Goal: Task Accomplishment & Management: Use online tool/utility

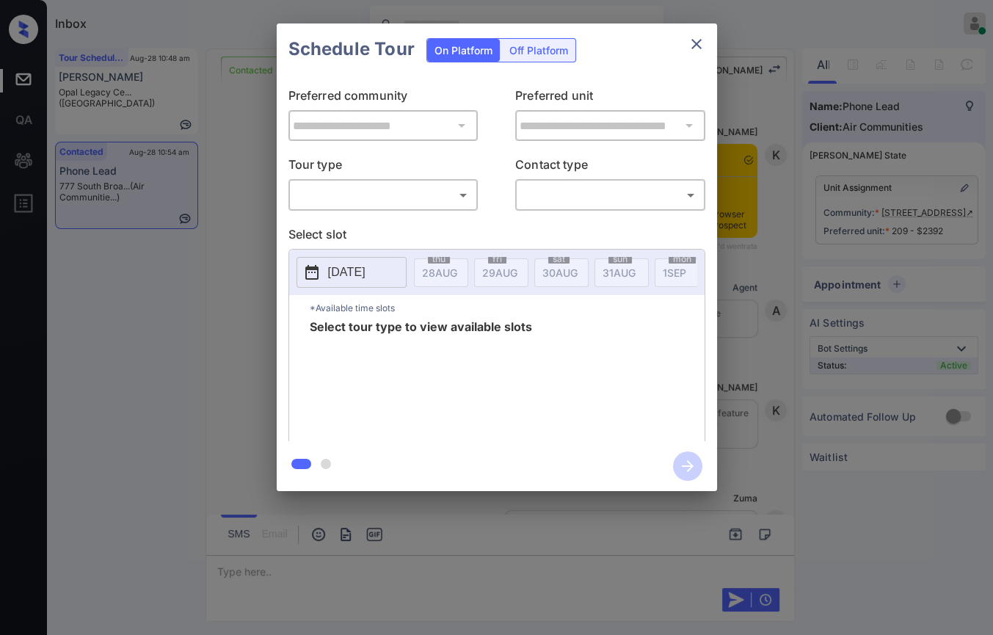
scroll to position [2228, 0]
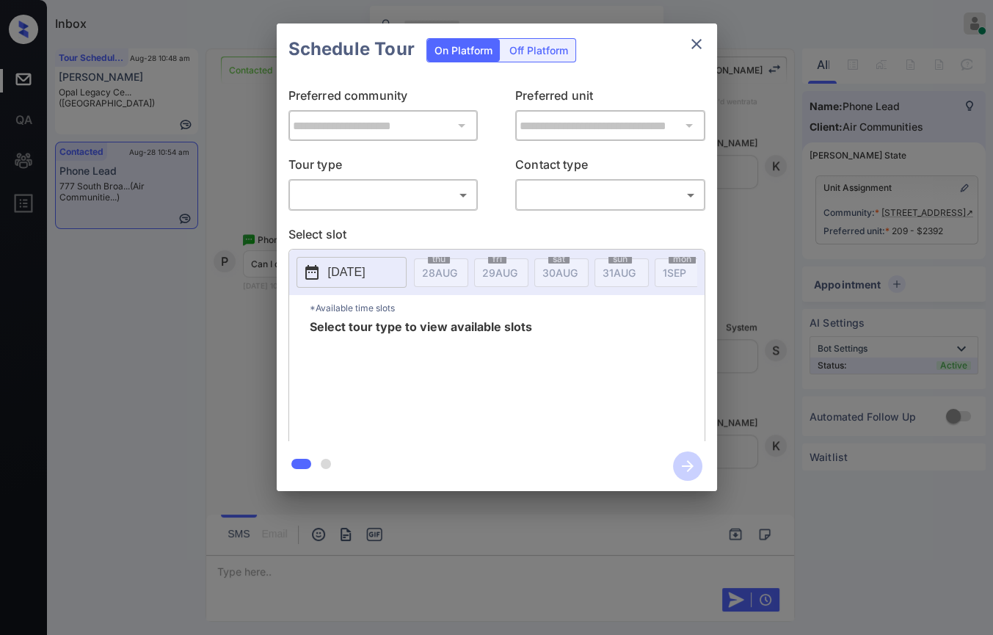
click at [352, 189] on body "Inbox Danielle Dela Cruz Online Set yourself offline Set yourself on break Prof…" at bounding box center [496, 317] width 993 height 635
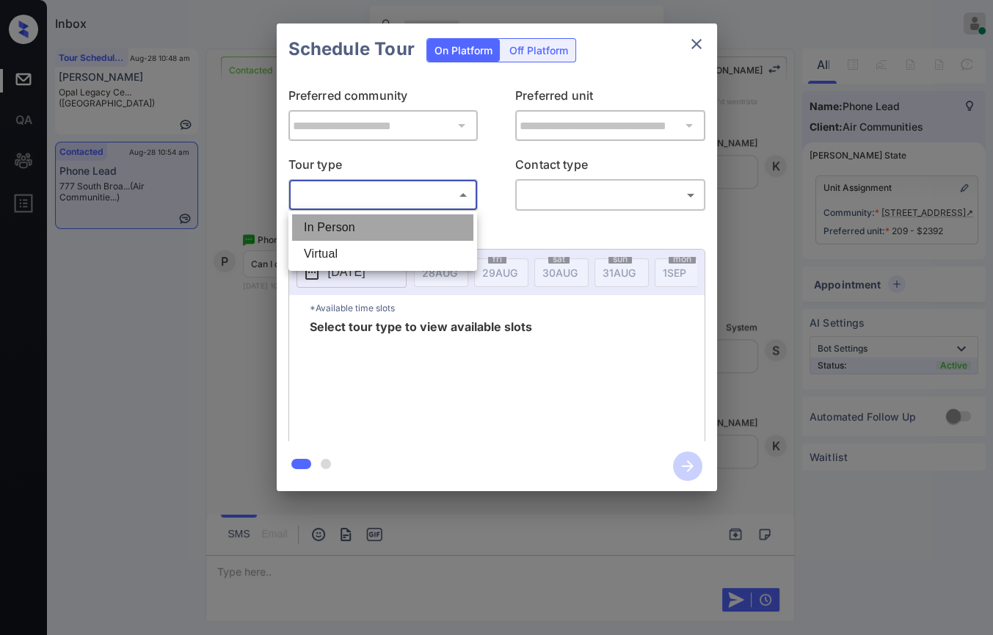
click at [364, 222] on li "In Person" at bounding box center [382, 227] width 181 height 26
type input "********"
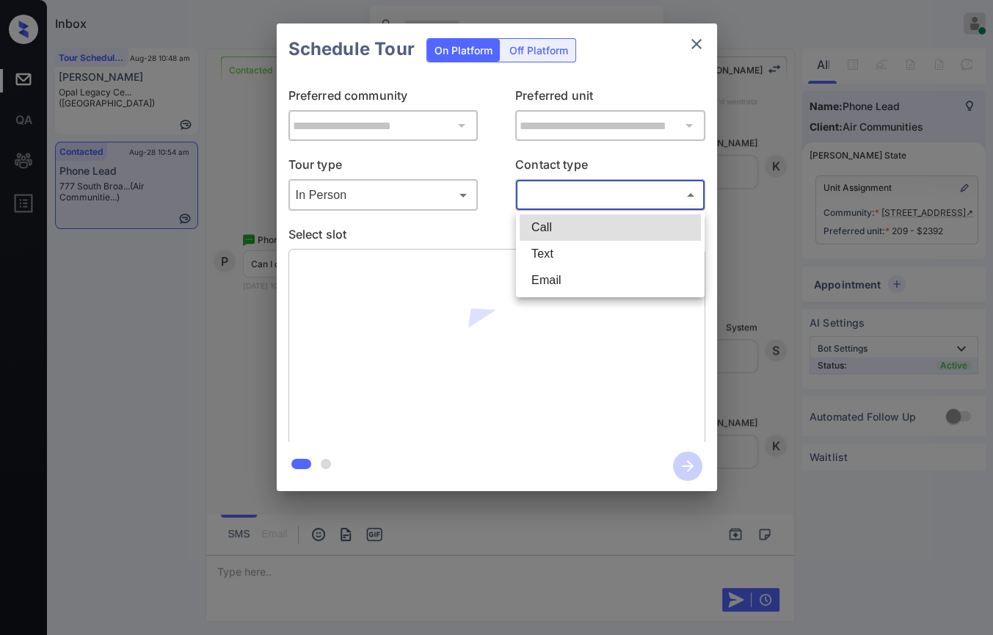
click at [600, 201] on body "Inbox Danielle Dela Cruz Online Set yourself offline Set yourself on break Prof…" at bounding box center [496, 317] width 993 height 635
click at [557, 256] on li "Text" at bounding box center [610, 254] width 181 height 26
type input "****"
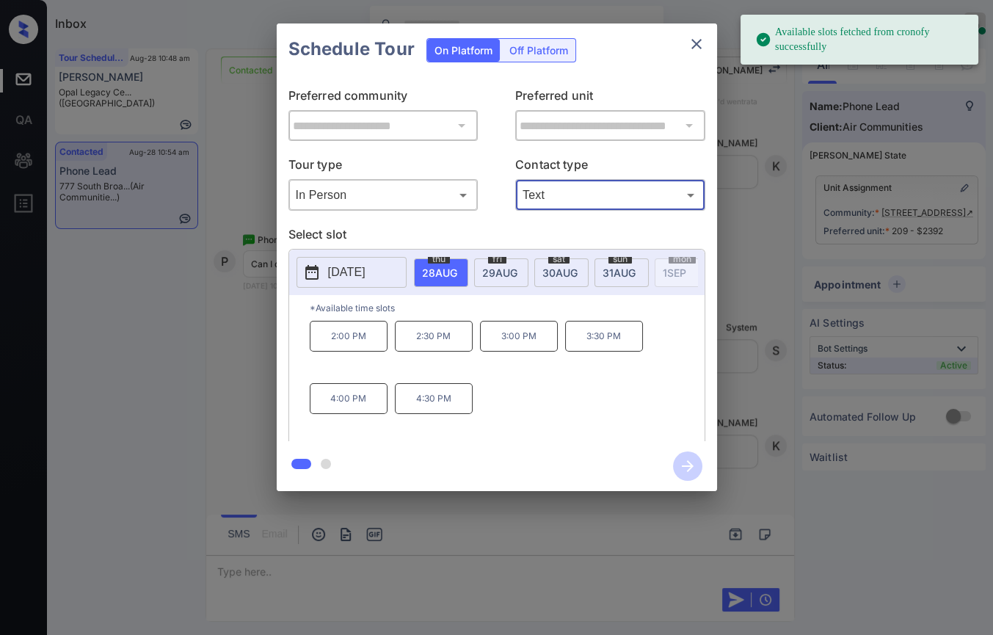
click at [562, 274] on span "30 AUG" at bounding box center [560, 273] width 35 height 12
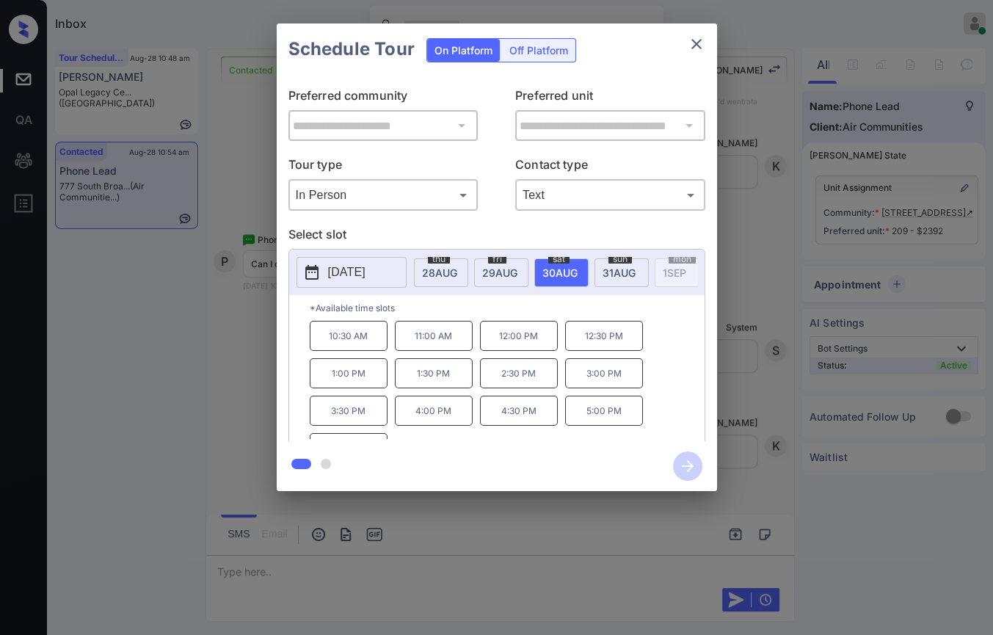
click at [336, 350] on p "10:30 AM" at bounding box center [349, 336] width 78 height 30
click at [692, 465] on icon "button" at bounding box center [688, 466] width 12 height 12
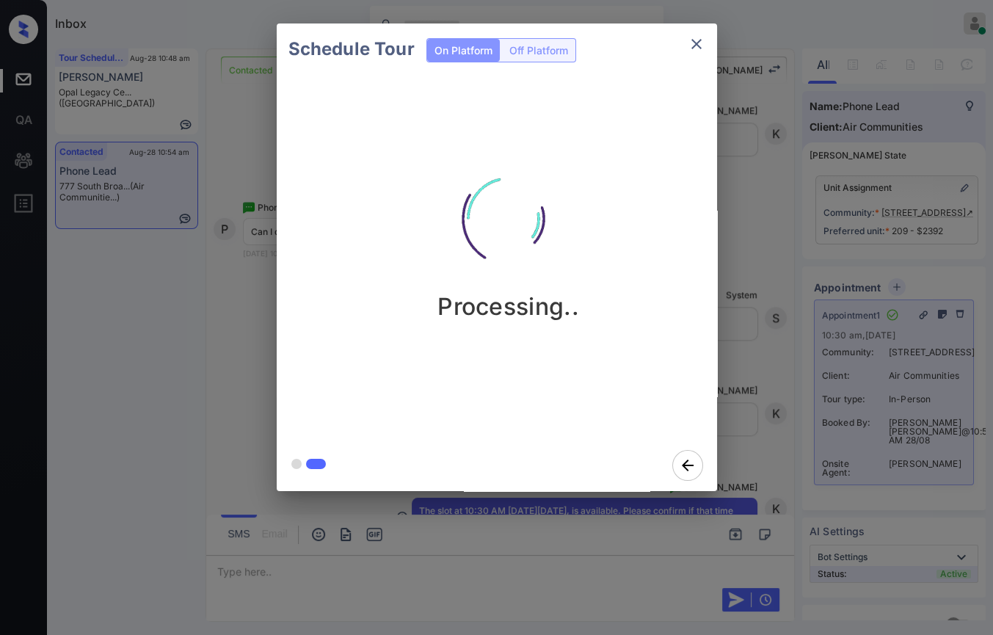
click at [693, 47] on icon "close" at bounding box center [697, 44] width 10 height 10
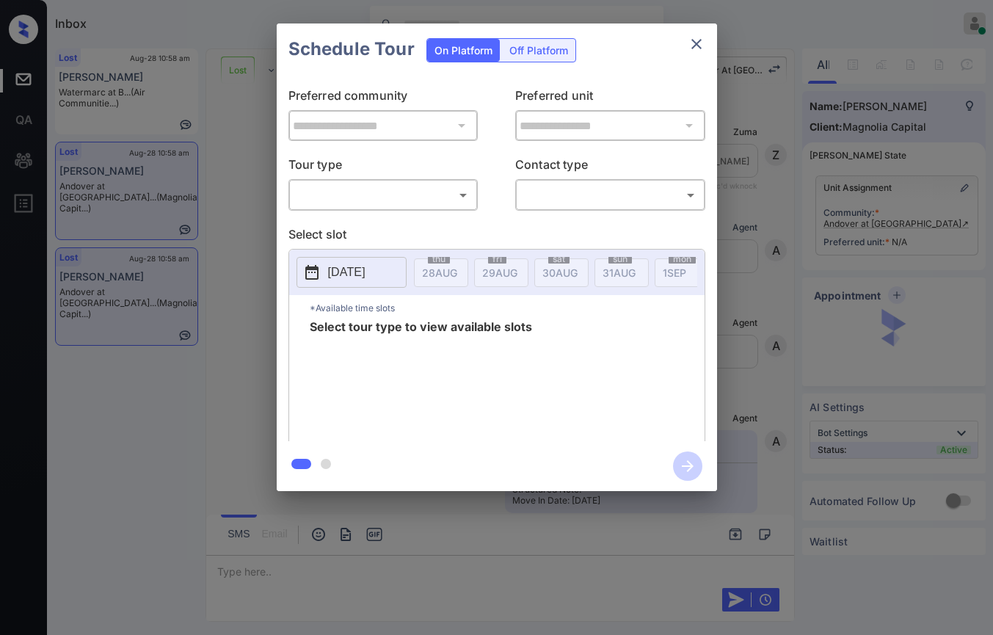
click at [435, 189] on body "Inbox [PERSON_NAME] [PERSON_NAME] Online Set yourself offline Set yourself on b…" at bounding box center [496, 317] width 993 height 635
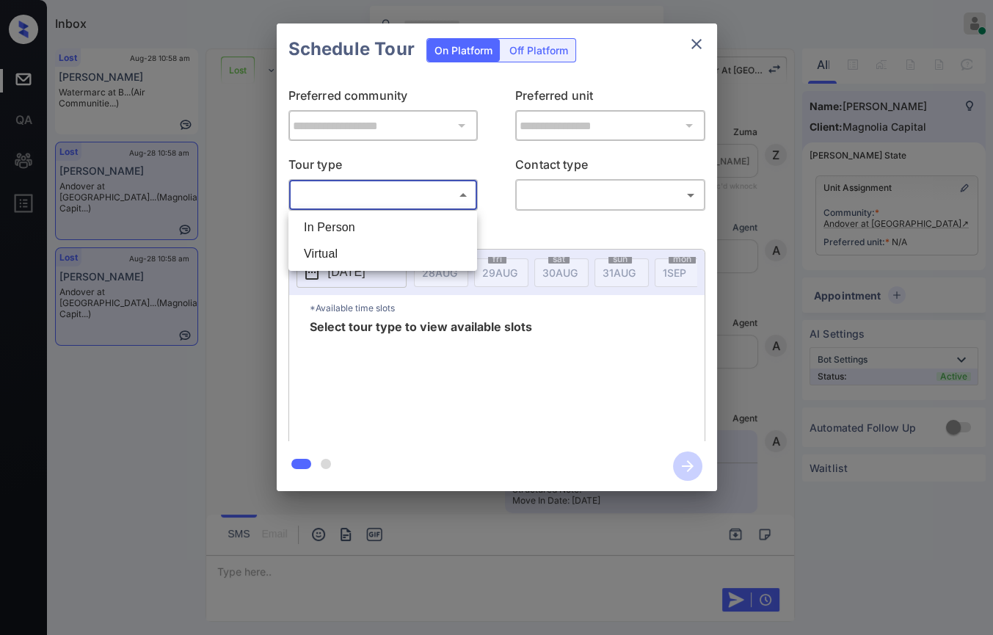
scroll to position [2594, 0]
click at [359, 217] on li "In Person" at bounding box center [382, 227] width 181 height 26
type input "********"
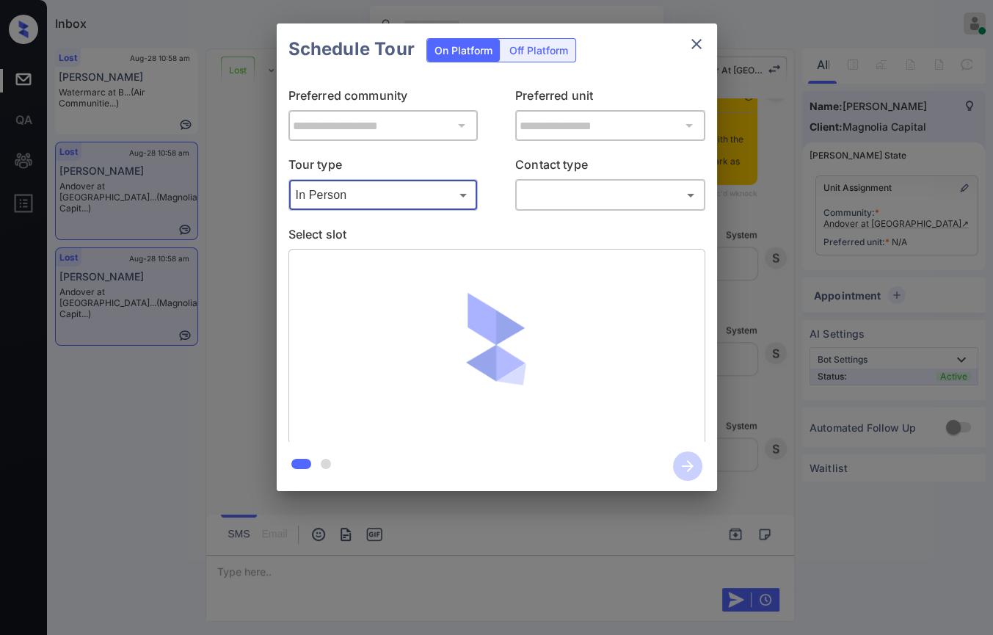
click at [623, 191] on body "Inbox Danielle Dela Cruz Online Set yourself offline Set yourself on break Prof…" at bounding box center [496, 317] width 993 height 635
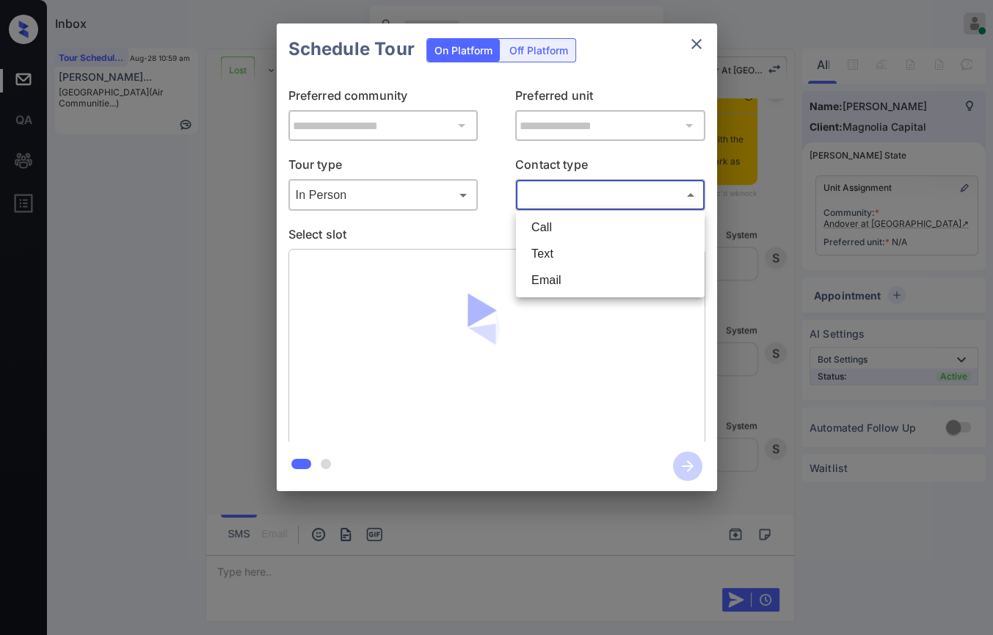
click at [556, 250] on li "Text" at bounding box center [610, 254] width 181 height 26
type input "****"
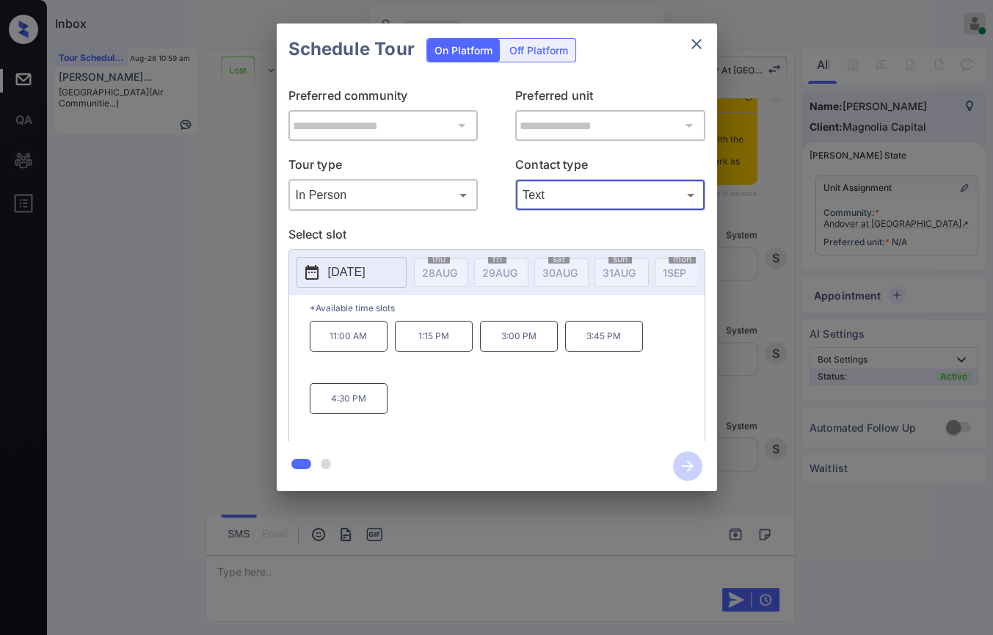
click at [307, 571] on div at bounding box center [496, 317] width 993 height 635
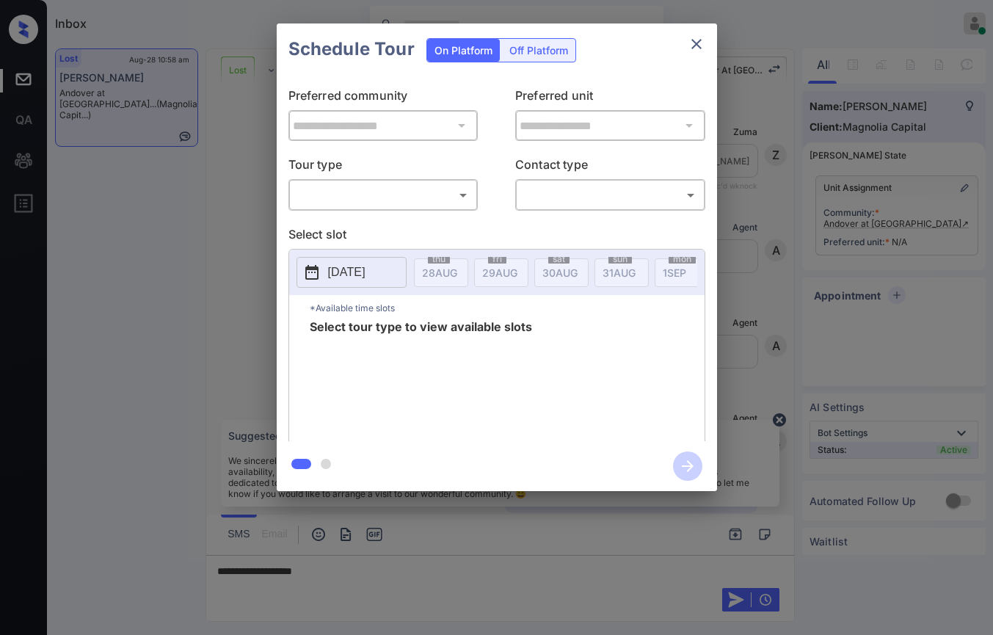
click at [396, 198] on body "Inbox Danielle Dela Cruz Online Set yourself offline Set yourself on break Prof…" at bounding box center [496, 317] width 993 height 635
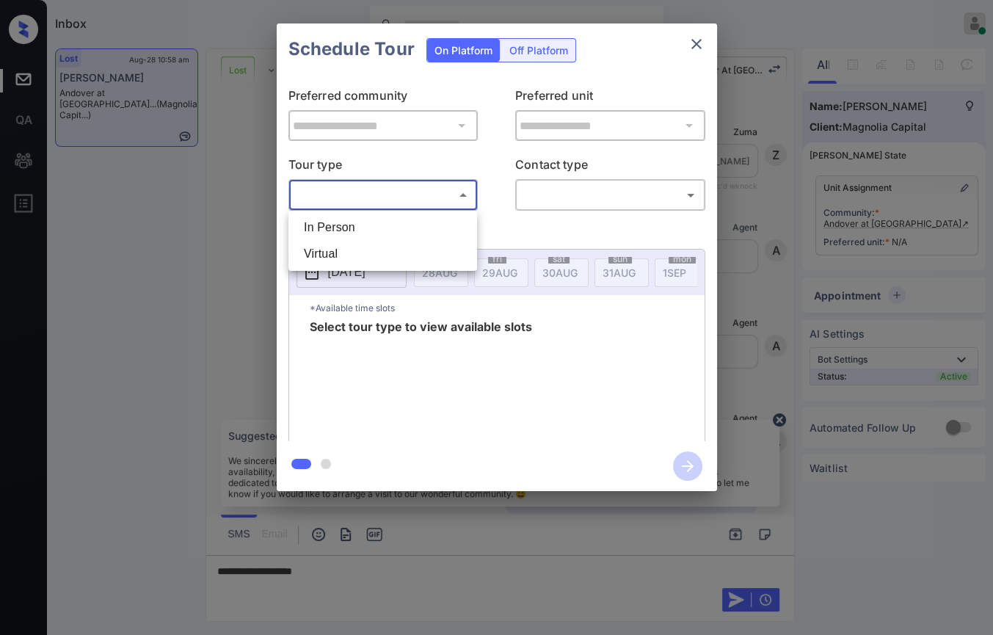
scroll to position [2594, 0]
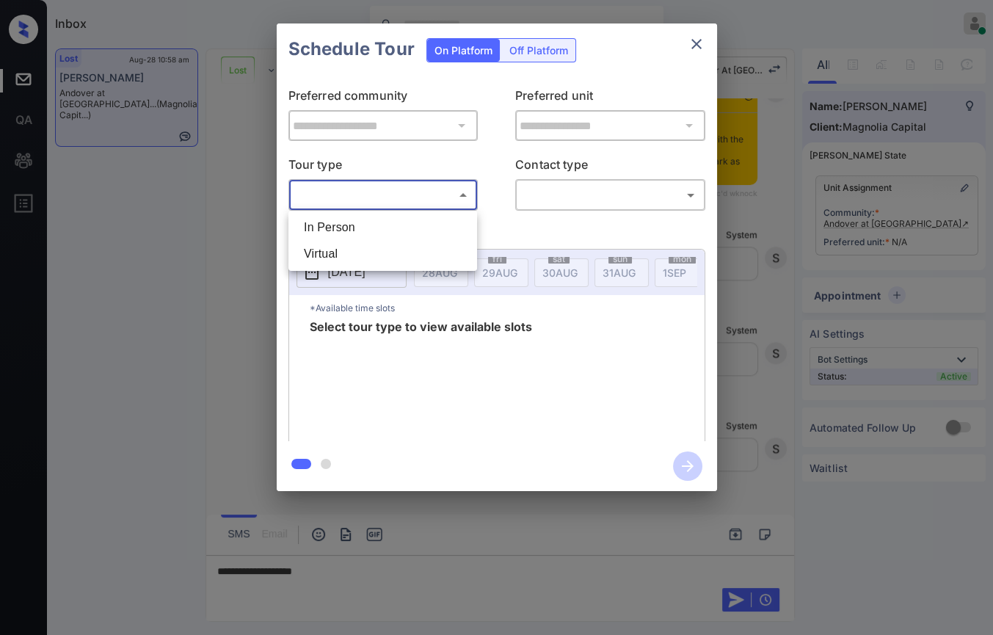
click at [439, 372] on div at bounding box center [496, 317] width 993 height 635
click at [698, 38] on icon "close" at bounding box center [697, 44] width 18 height 18
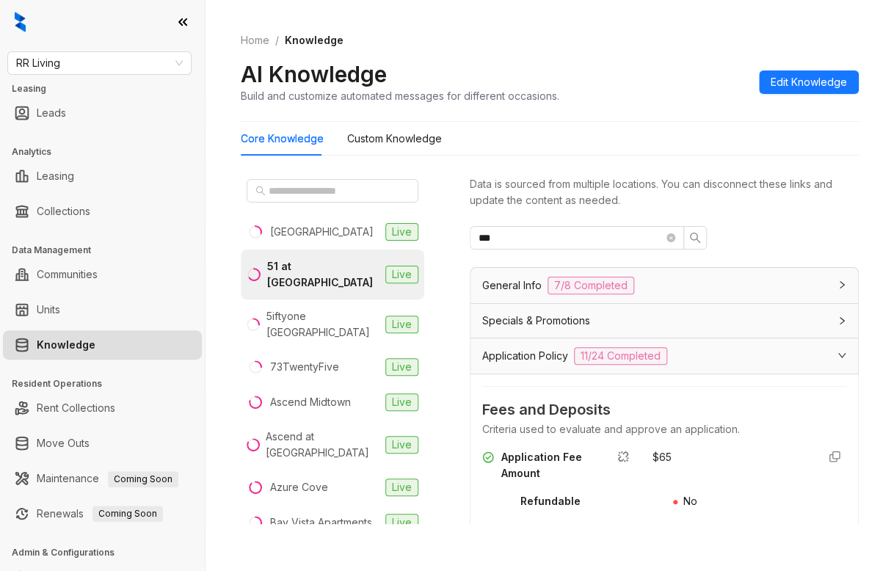
scroll to position [734, 0]
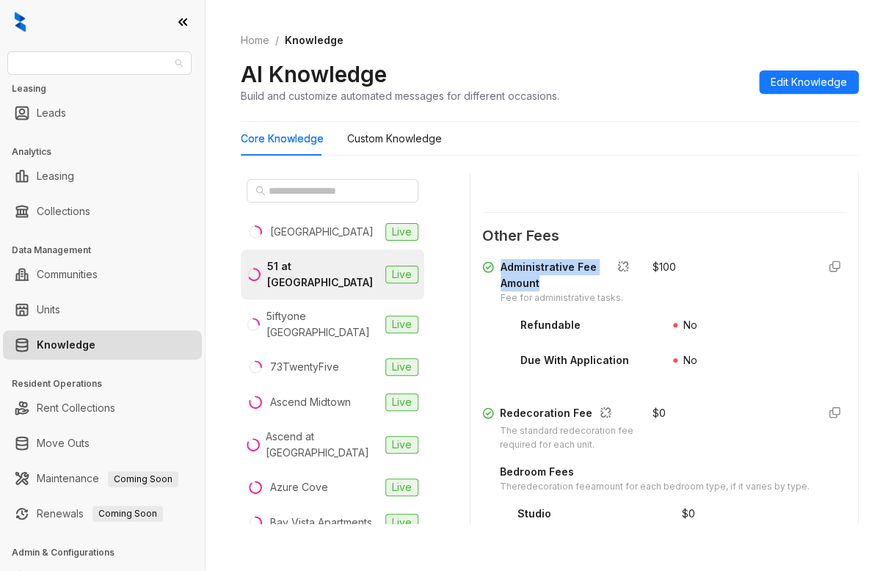
drag, startPoint x: 106, startPoint y: 63, endPoint x: 3, endPoint y: 87, distance: 105.6
click at [3, 87] on div "RR Living Leasing Leads Analytics Leasing Collections Data Management Communiti…" at bounding box center [102, 285] width 205 height 571
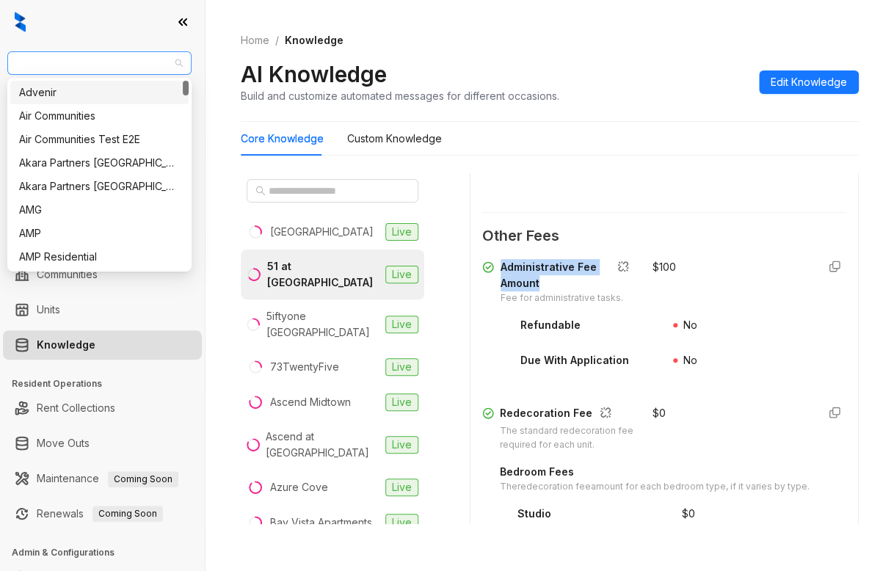
click at [86, 70] on span "RR Living" at bounding box center [99, 63] width 167 height 22
type input "***"
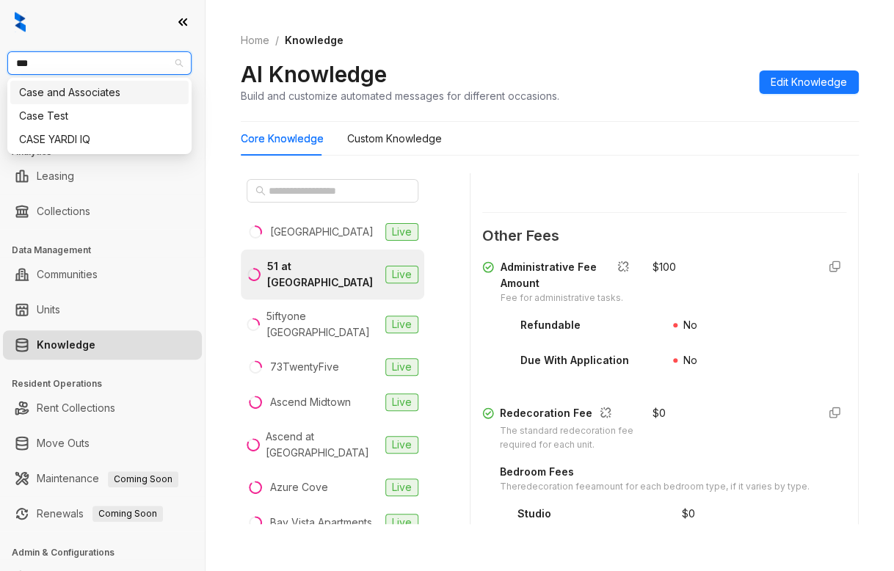
click at [89, 89] on div "Case and Associates" at bounding box center [99, 92] width 161 height 16
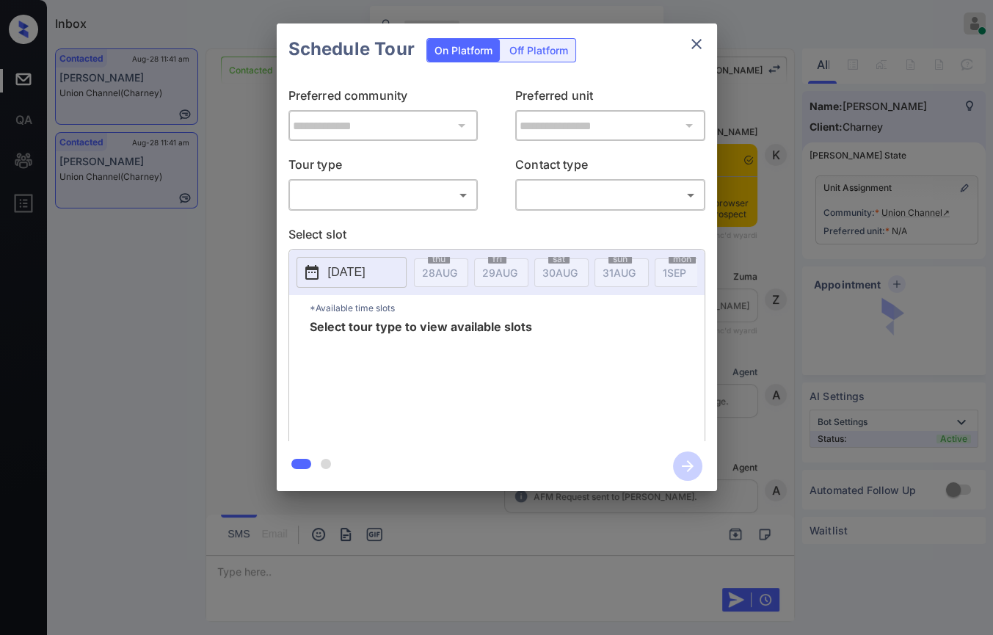
scroll to position [593, 0]
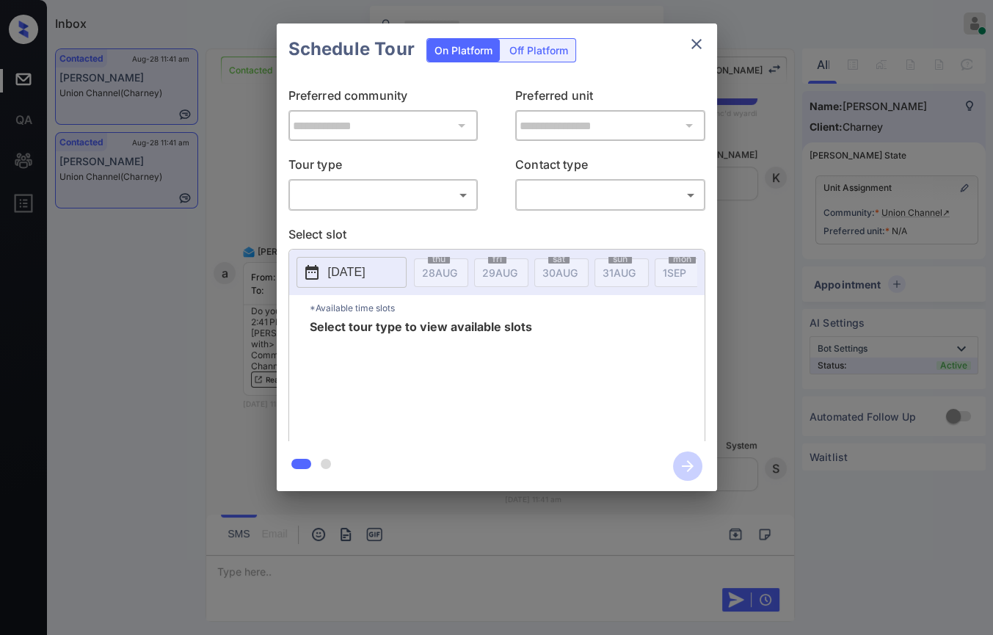
click at [357, 192] on body "Inbox Danielle Dela Cruz Online Set yourself offline Set yourself on break Prof…" at bounding box center [496, 317] width 993 height 635
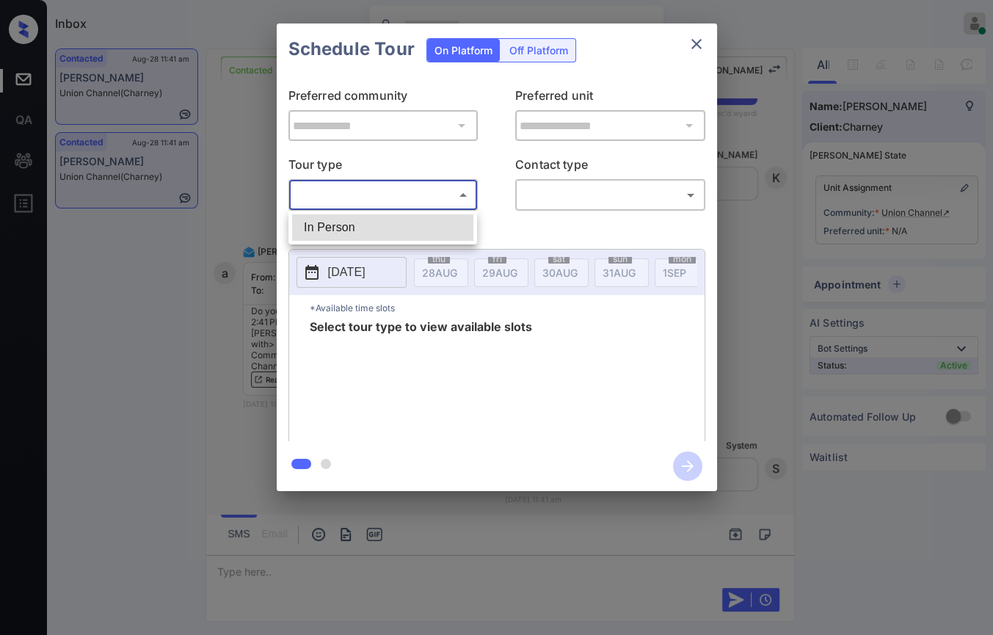
click at [346, 225] on li "In Person" at bounding box center [382, 227] width 181 height 26
type input "********"
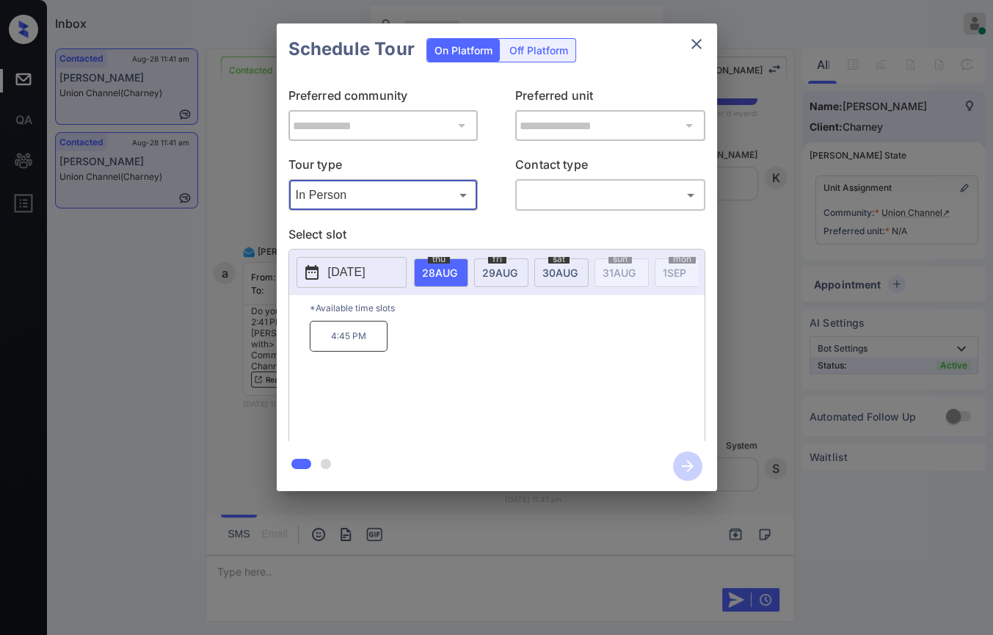
click at [494, 267] on span "29 AUG" at bounding box center [499, 273] width 35 height 12
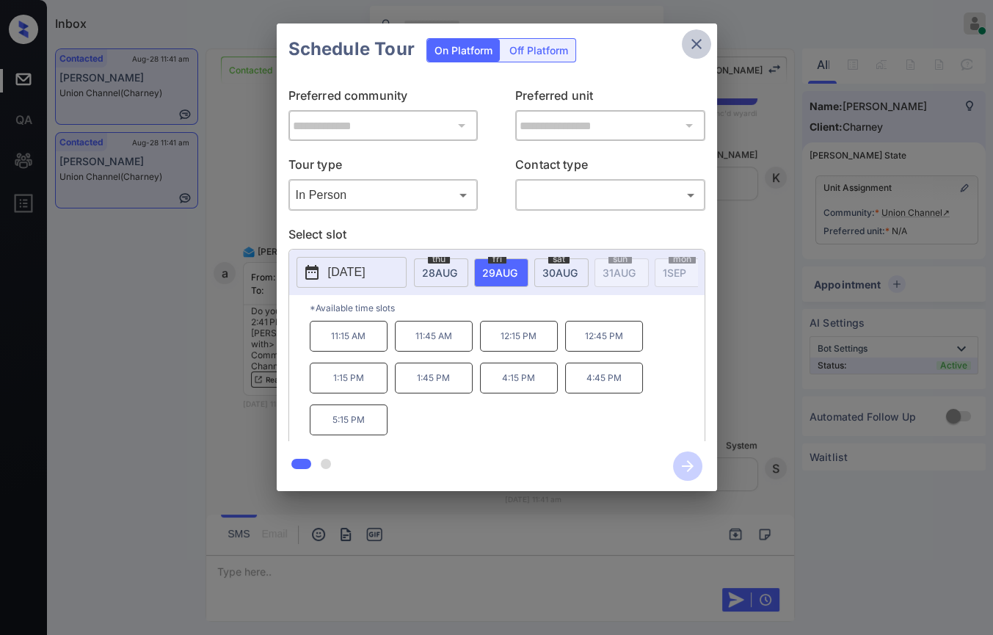
click at [696, 37] on icon "close" at bounding box center [697, 44] width 18 height 18
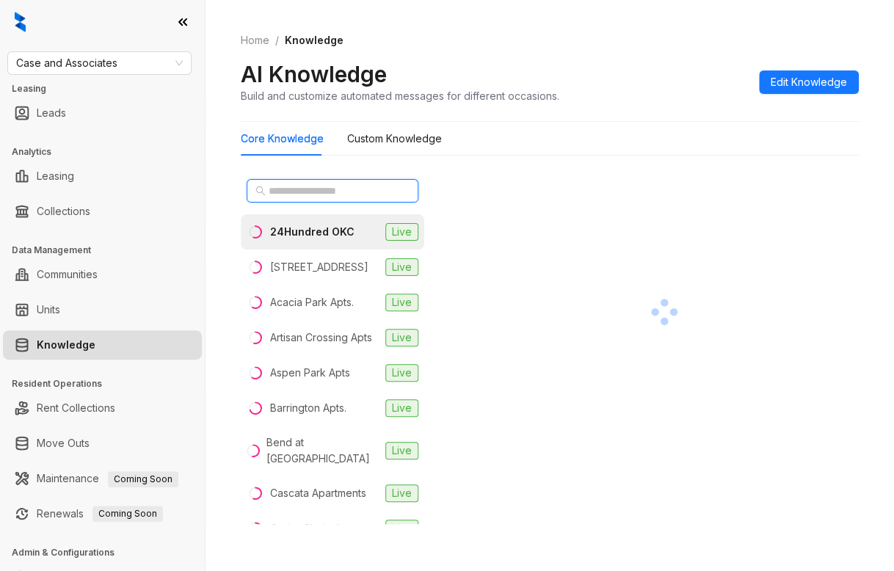
click at [328, 192] on input "text" at bounding box center [333, 191] width 129 height 16
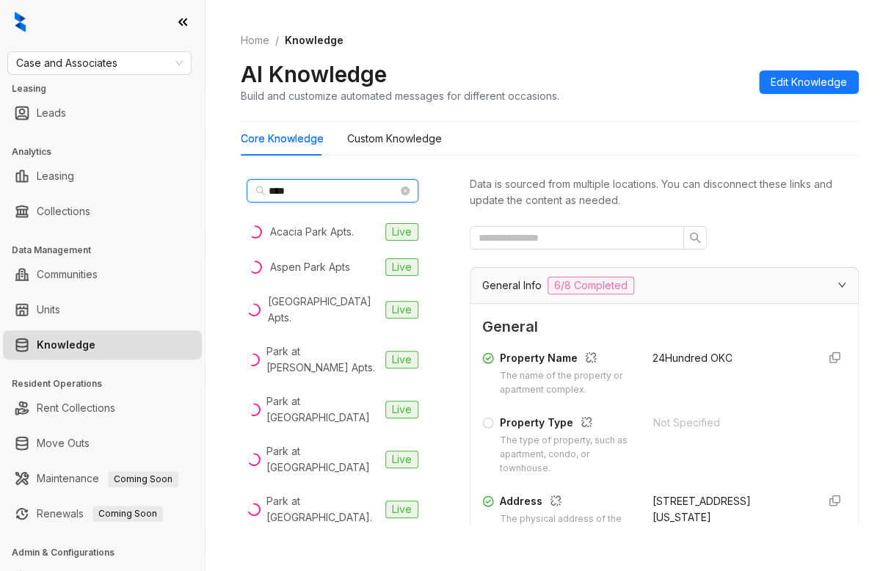
type input "****"
click at [50, 12] on div at bounding box center [102, 22] width 205 height 44
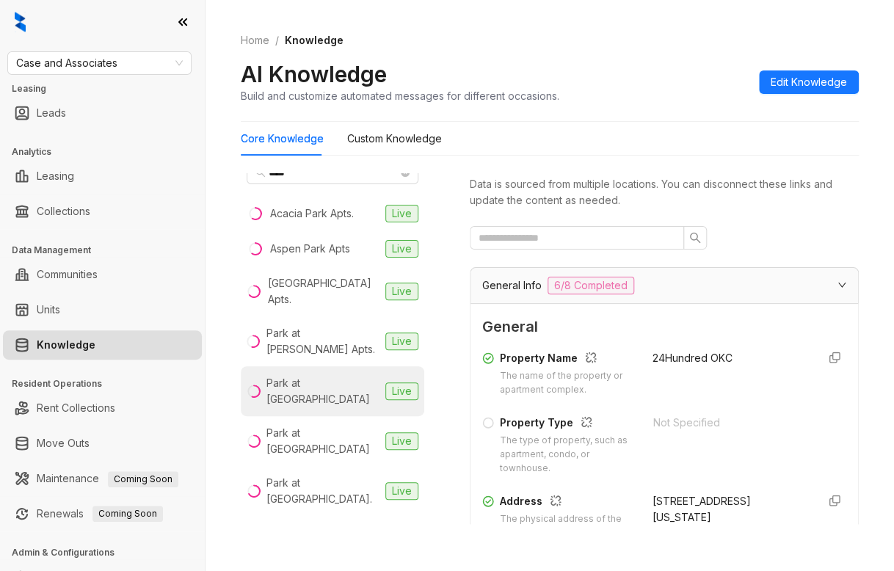
scroll to position [29, 0]
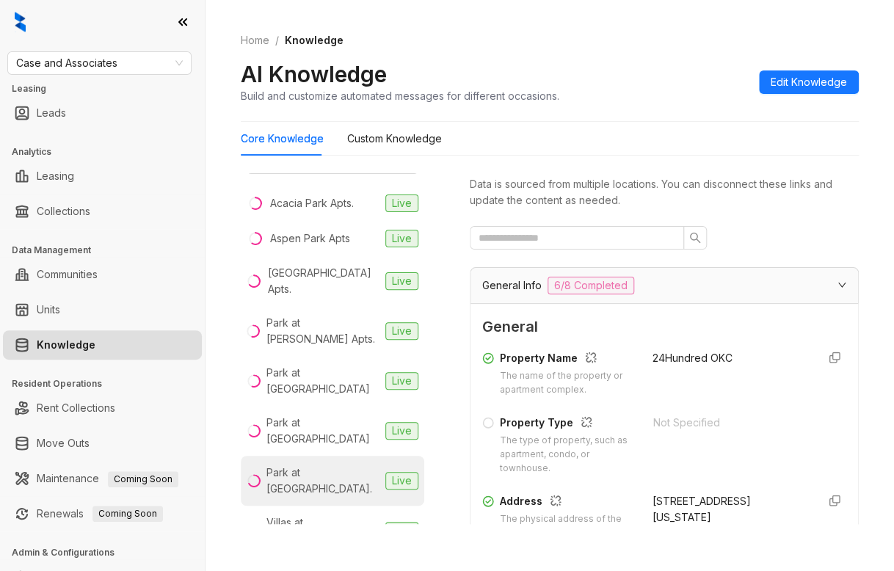
click at [300, 465] on div "Park at [GEOGRAPHIC_DATA]." at bounding box center [323, 481] width 113 height 32
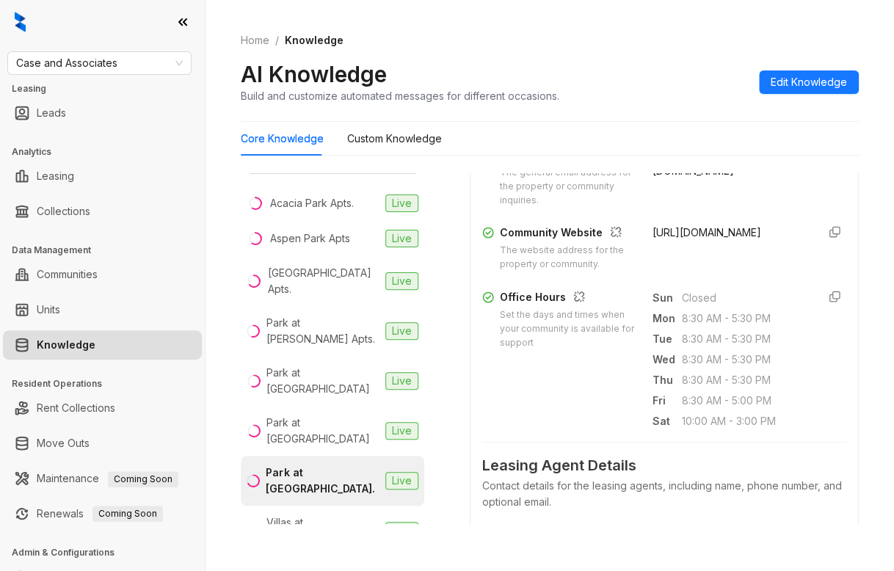
scroll to position [514, 0]
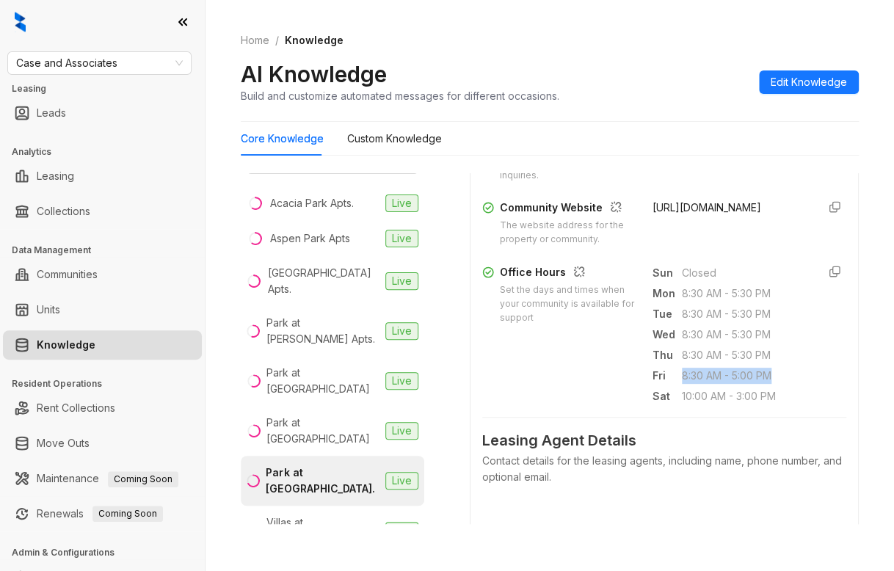
drag, startPoint x: 665, startPoint y: 403, endPoint x: 759, endPoint y: 404, distance: 94.0
click at [759, 384] on span "8:30 AM - 5:00 PM" at bounding box center [743, 376] width 123 height 16
copy span "8:30 AM - 5:00 PM"
